Goal: Information Seeking & Learning: Understand process/instructions

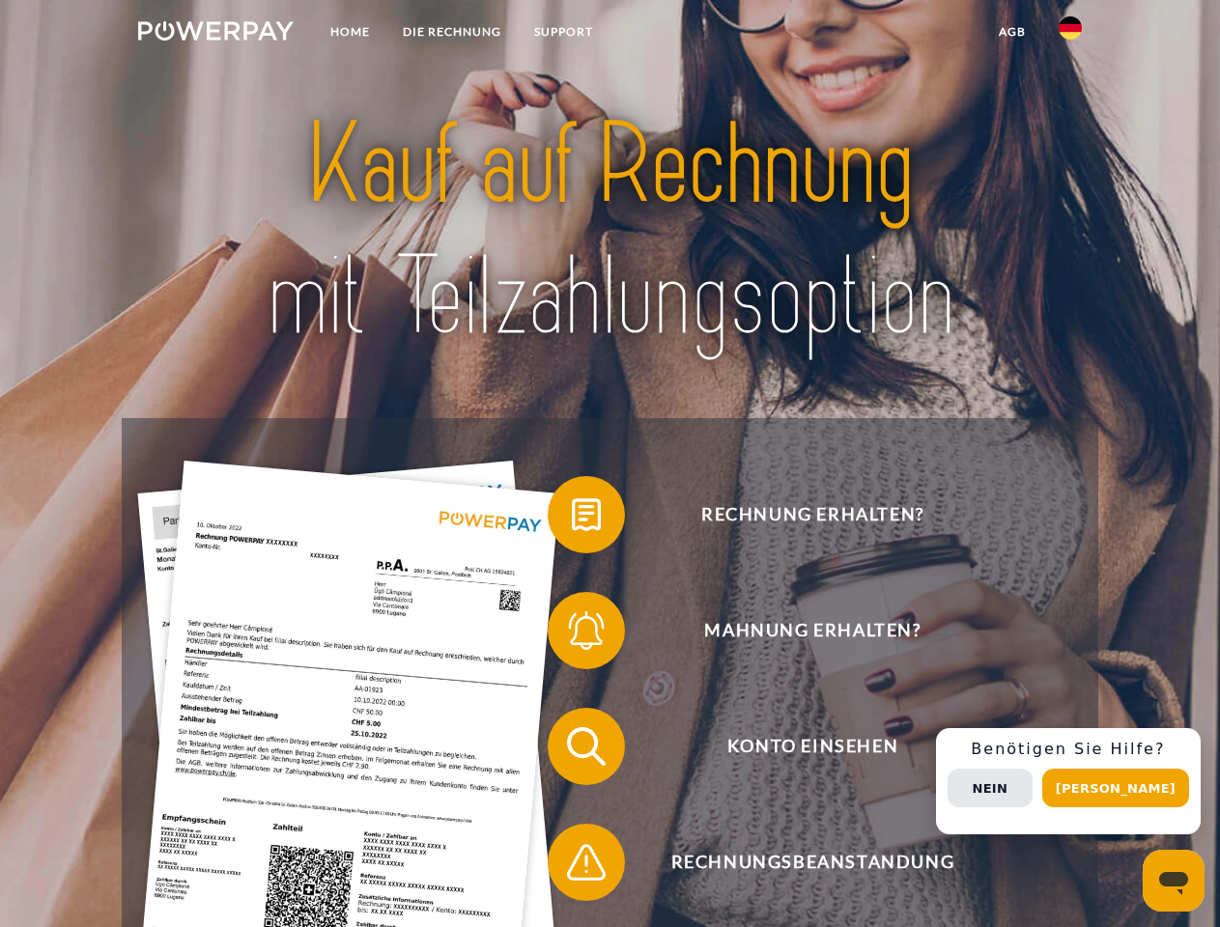
click at [215, 34] on img at bounding box center [216, 30] width 156 height 19
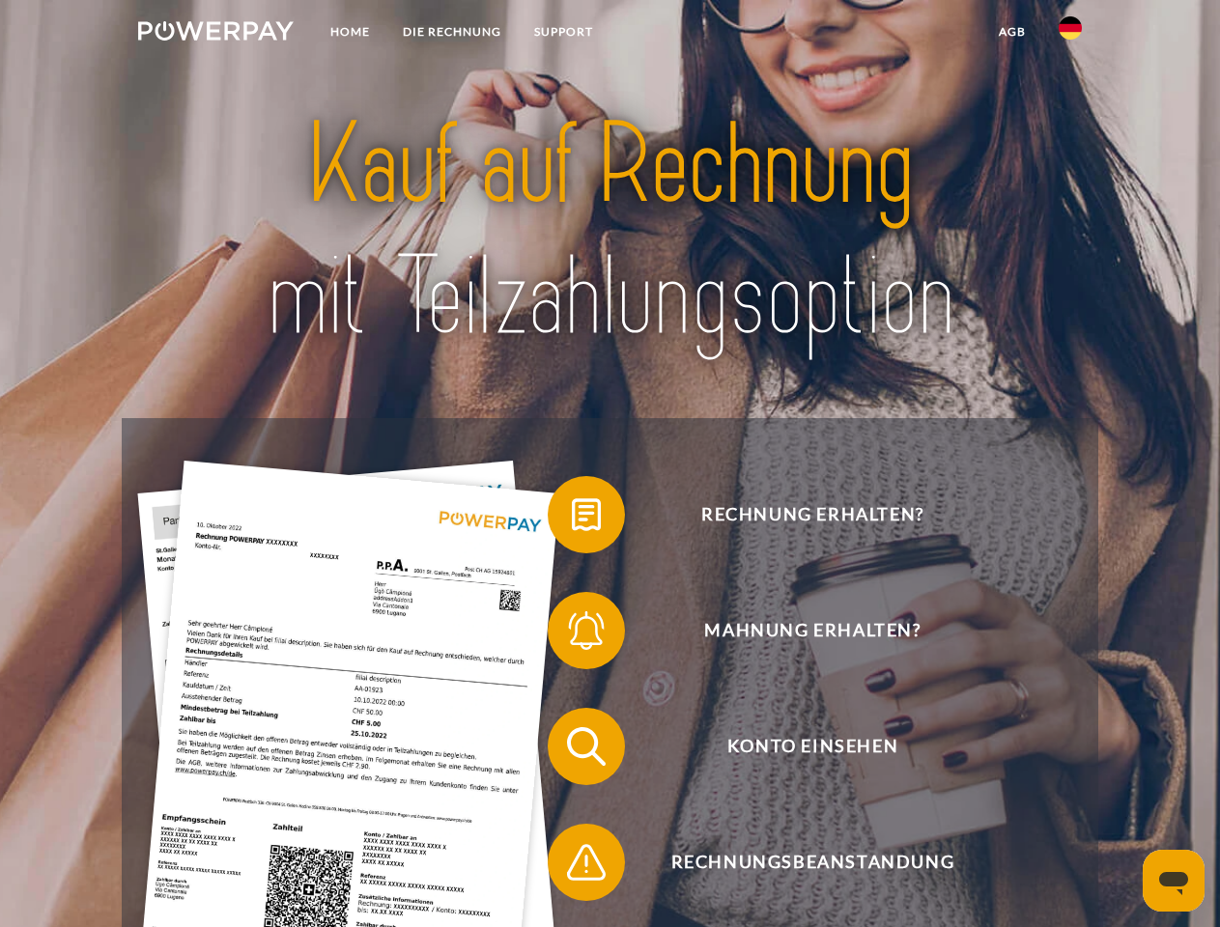
click at [1070, 34] on img at bounding box center [1070, 27] width 23 height 23
click at [1011, 32] on link "agb" at bounding box center [1012, 31] width 60 height 35
click at [572, 519] on span at bounding box center [557, 515] width 97 height 97
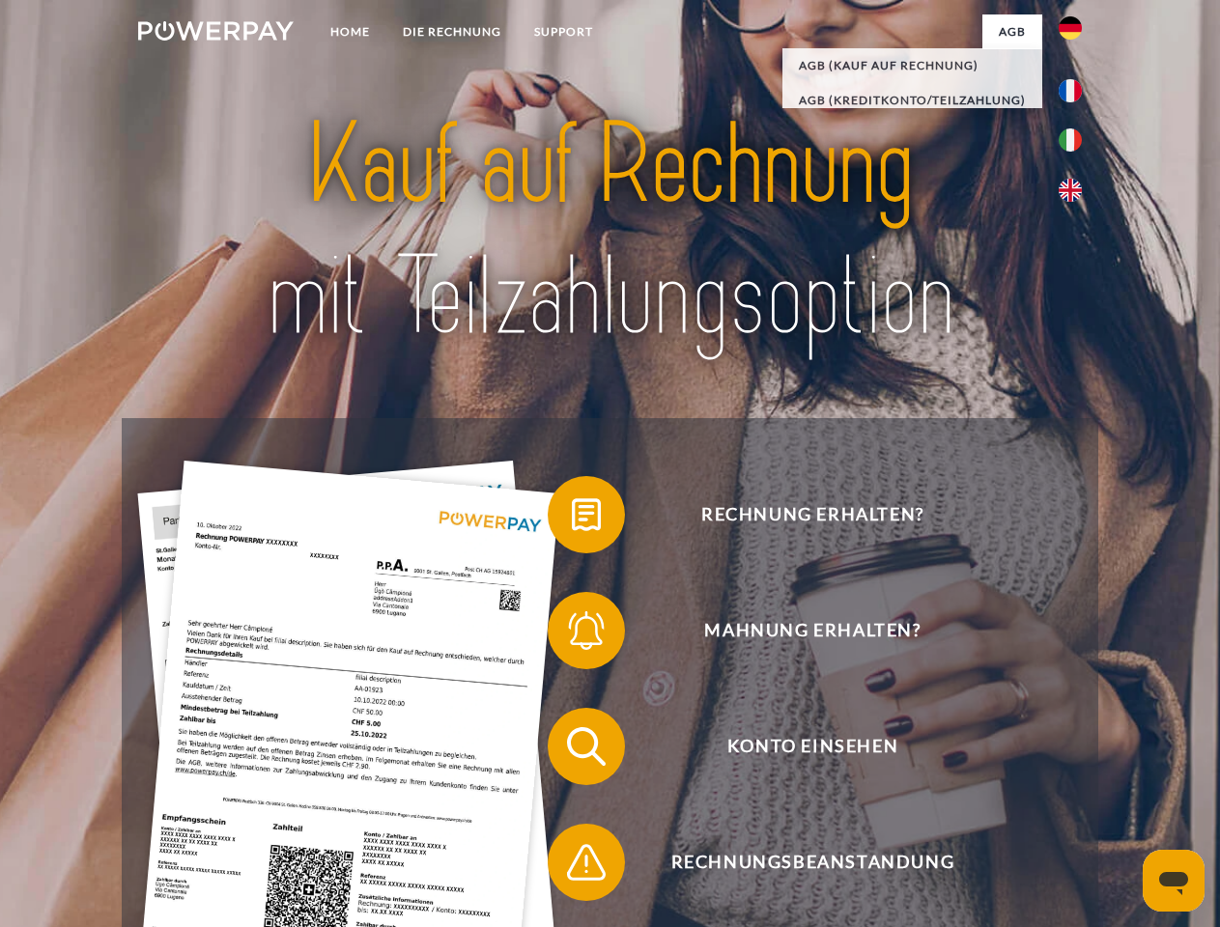
click at [572, 635] on span at bounding box center [557, 630] width 97 height 97
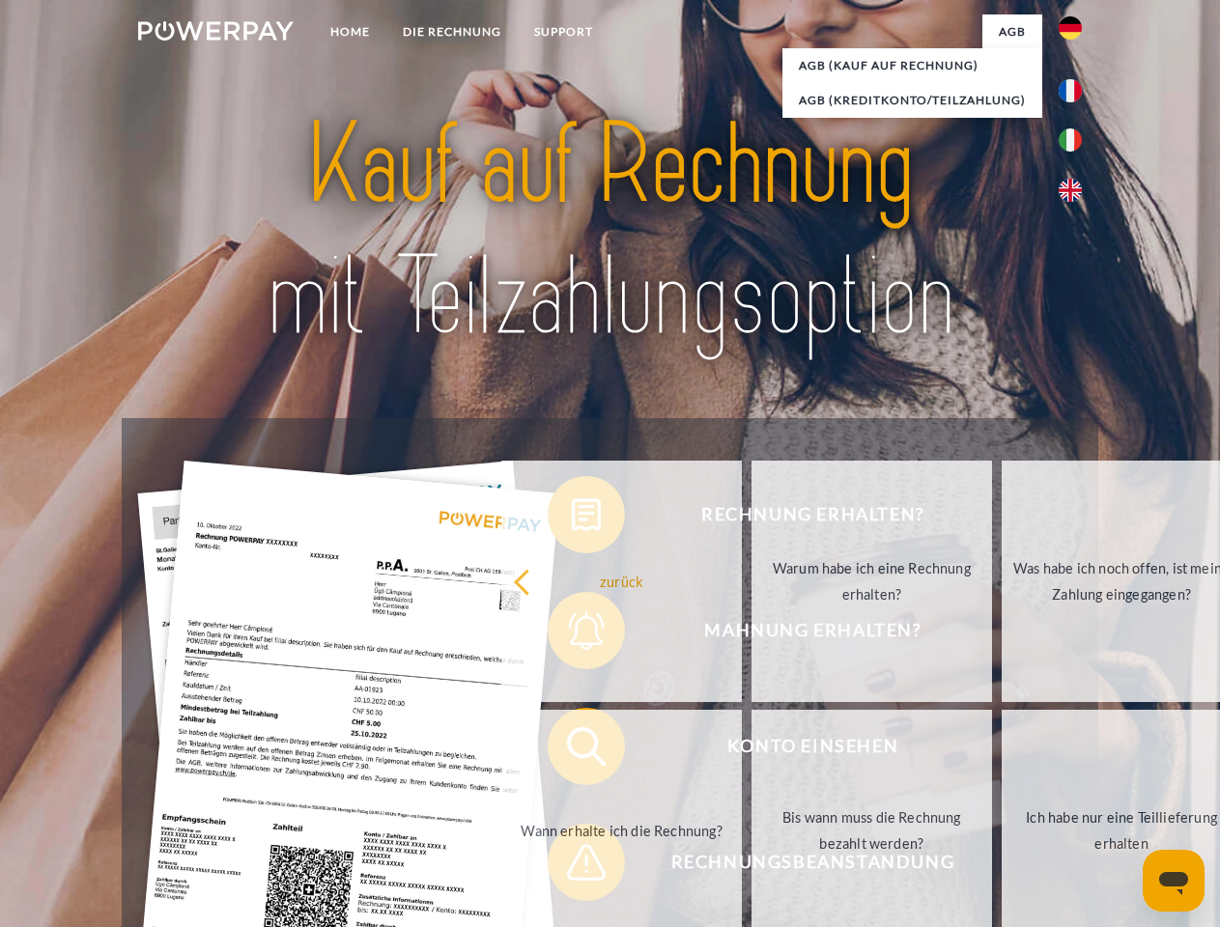
click at [751, 751] on link "Bis wann muss die Rechnung bezahlt werden?" at bounding box center [871, 830] width 241 height 241
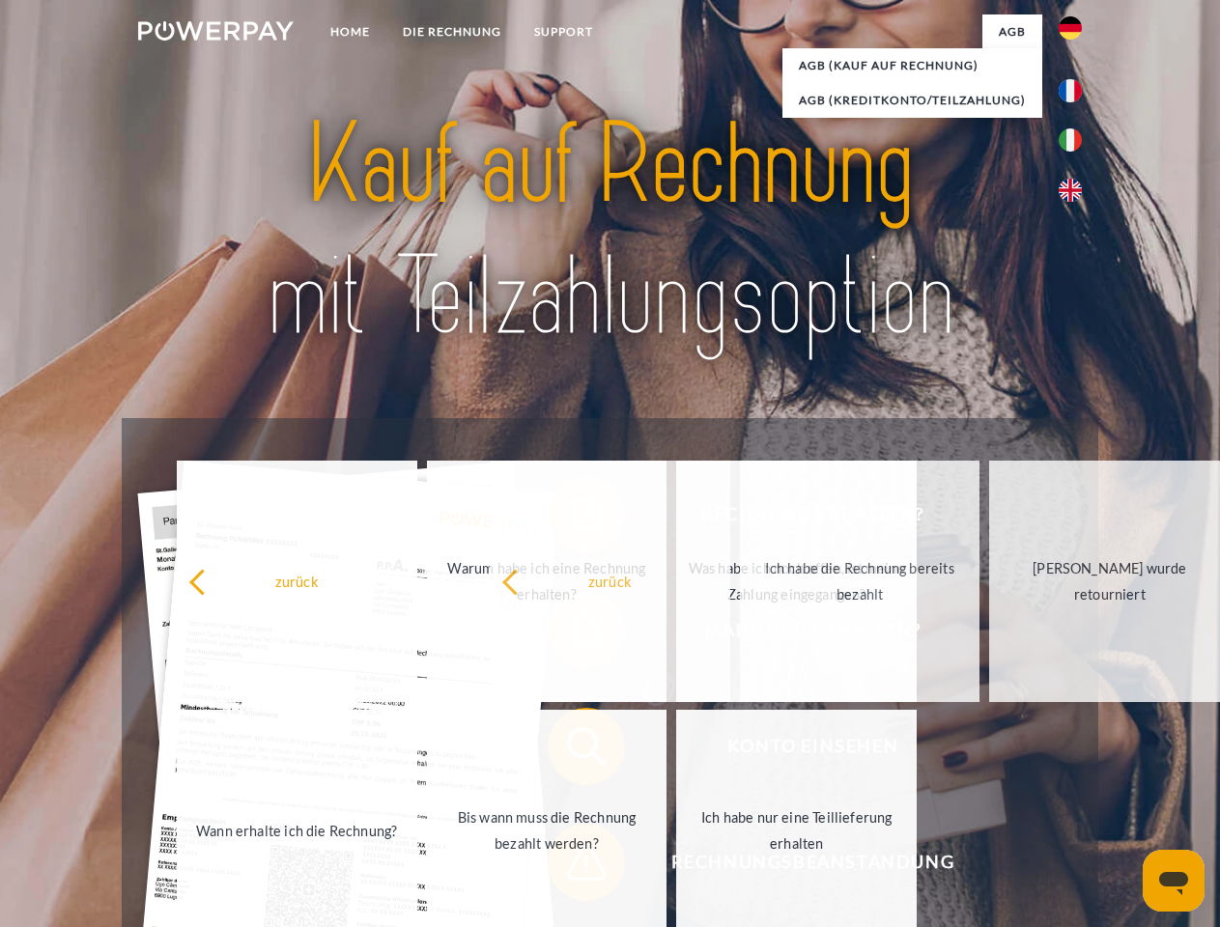
click at [572, 866] on span at bounding box center [557, 862] width 97 height 97
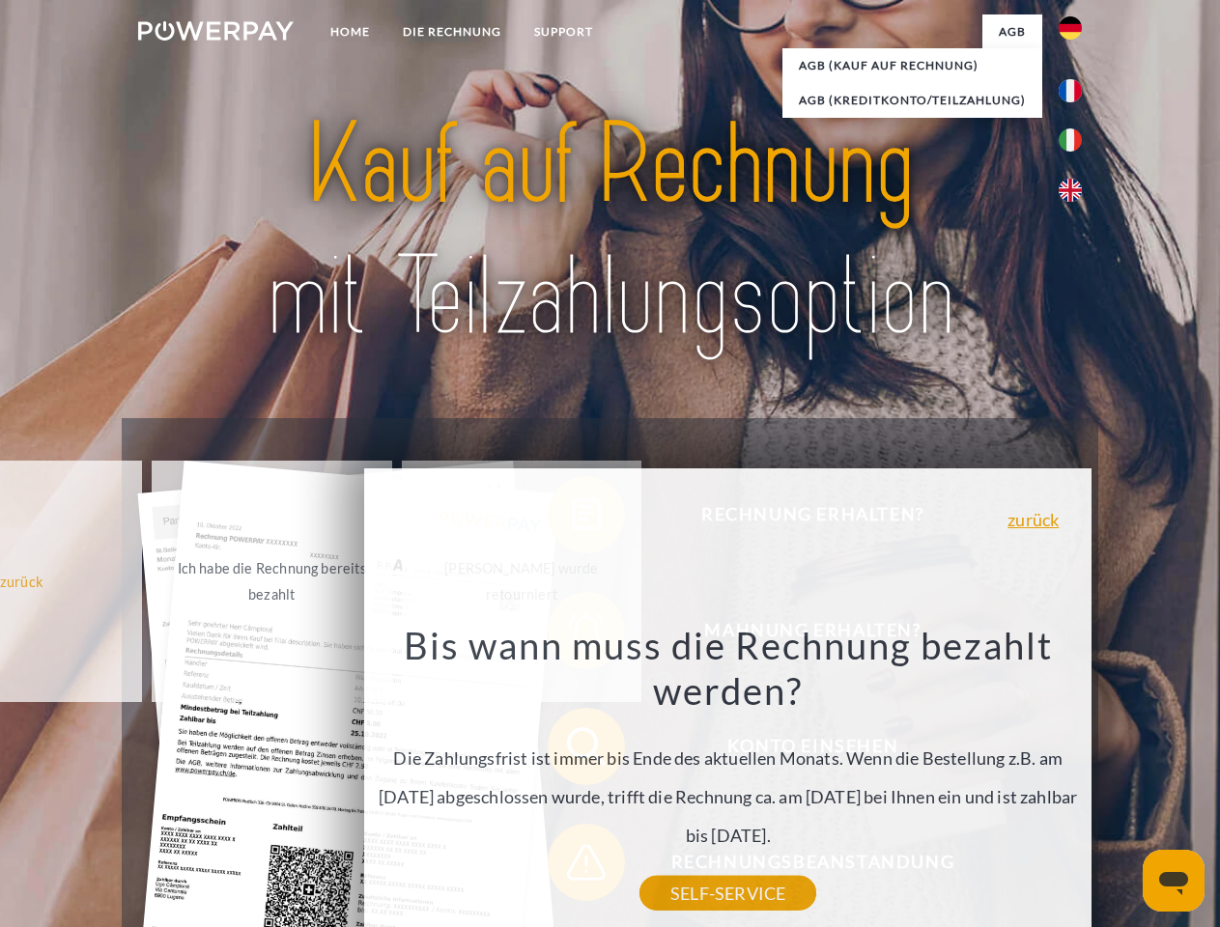
click at [1075, 781] on div "Rechnung erhalten? Mahnung erhalten? Konto einsehen" at bounding box center [610, 804] width 976 height 773
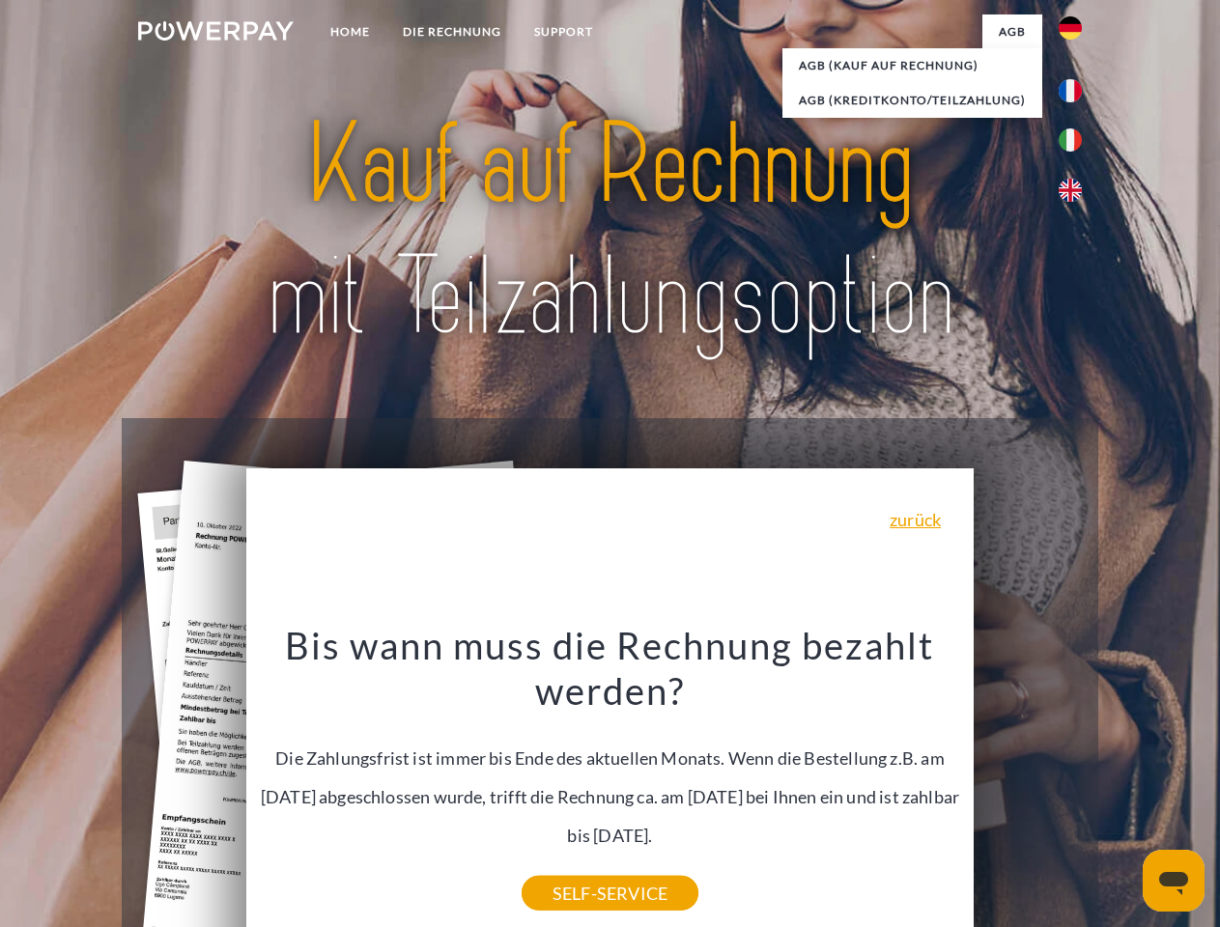
click at [1028, 785] on span "Konto einsehen" at bounding box center [812, 746] width 473 height 77
click at [1122, 788] on header "Home DIE RECHNUNG SUPPORT" at bounding box center [610, 667] width 1220 height 1334
